Goal: Task Accomplishment & Management: Manage account settings

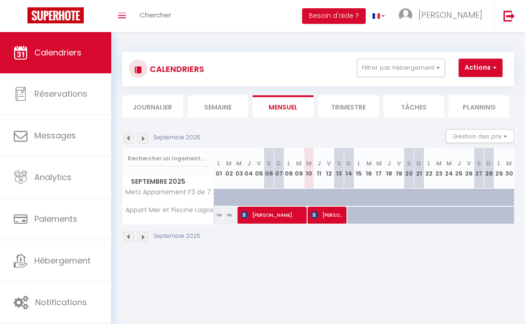
select select
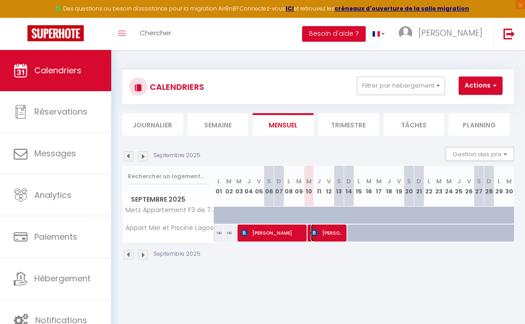
click at [324, 232] on span "[PERSON_NAME]" at bounding box center [327, 232] width 33 height 17
select select "OK"
select select "0"
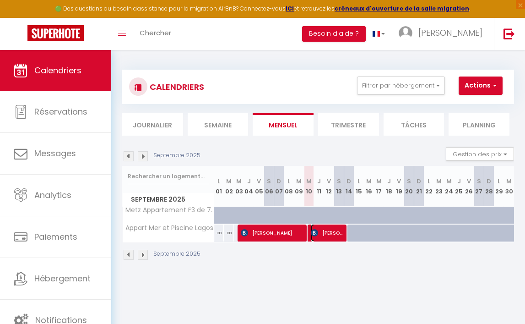
select select "1"
select select
click at [0, 0] on div at bounding box center [0, 0] width 0 height 0
click at [324, 232] on span "[PERSON_NAME]" at bounding box center [327, 232] width 33 height 17
